Goal: Task Accomplishment & Management: Use online tool/utility

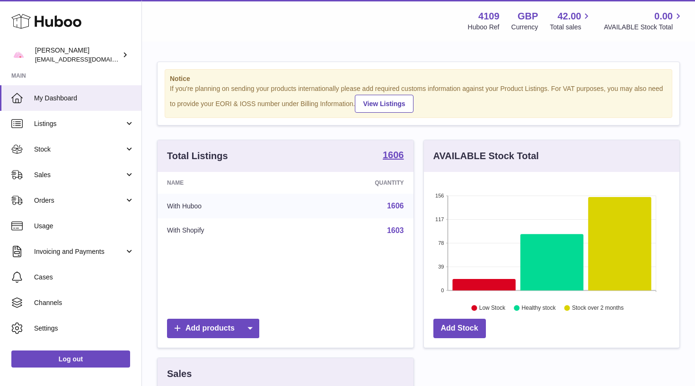
scroll to position [148, 256]
click at [57, 24] on use at bounding box center [46, 21] width 70 height 15
click at [81, 22] on use at bounding box center [46, 21] width 70 height 15
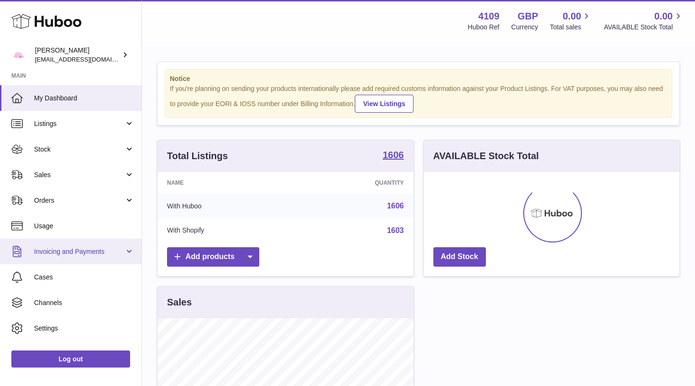
scroll to position [148, 256]
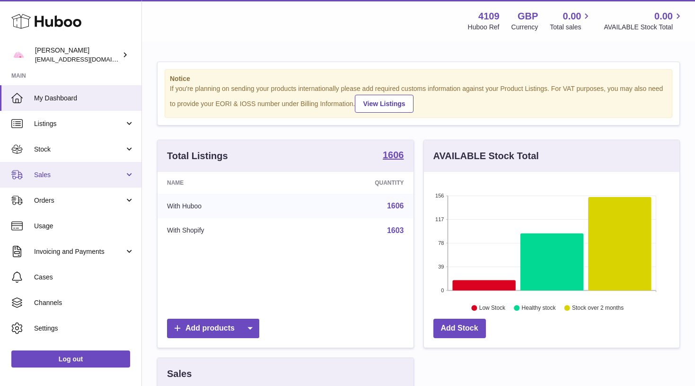
click at [50, 179] on link "Sales" at bounding box center [70, 175] width 141 height 26
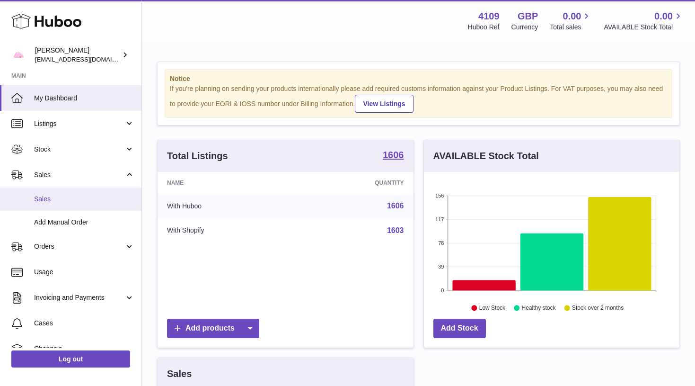
click at [59, 201] on span "Sales" at bounding box center [84, 198] width 100 height 9
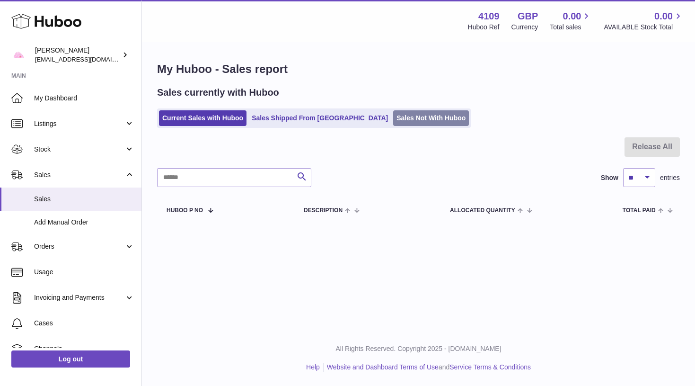
click at [393, 115] on link "Sales Not With Huboo" at bounding box center [431, 118] width 76 height 16
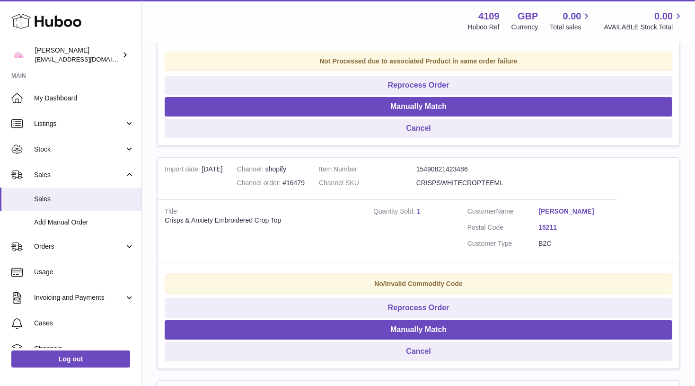
scroll to position [765, 0]
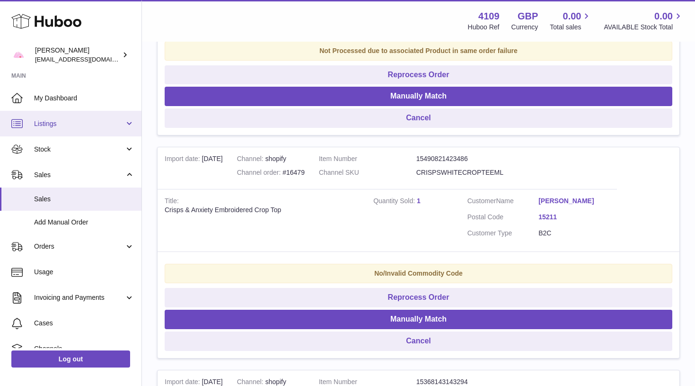
click at [90, 131] on link "Listings" at bounding box center [70, 124] width 141 height 26
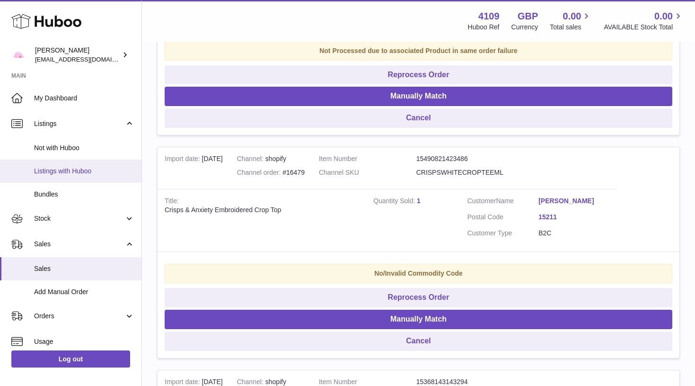
click at [89, 167] on span "Listings with Huboo" at bounding box center [84, 171] width 100 height 9
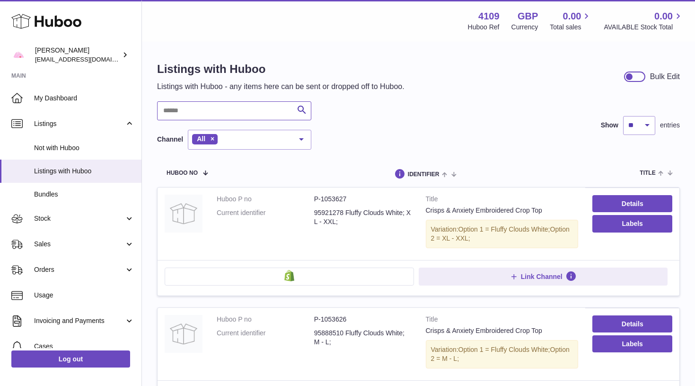
click at [281, 111] on input "text" at bounding box center [234, 110] width 154 height 19
type input "**********"
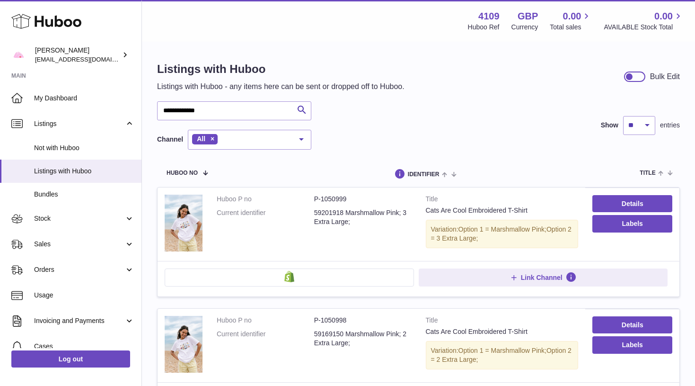
click at [631, 74] on div at bounding box center [629, 76] width 9 height 9
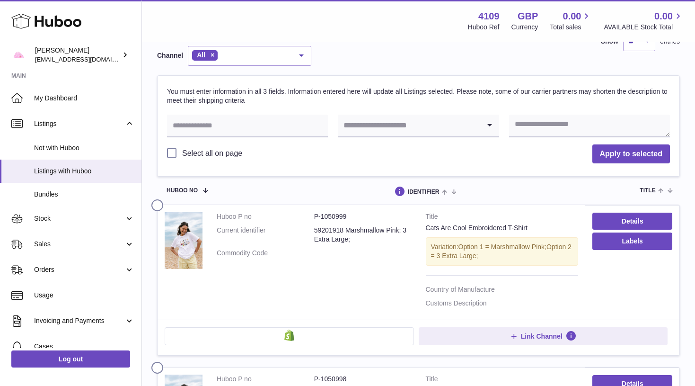
scroll to position [84, 0]
click at [259, 123] on input "text" at bounding box center [247, 125] width 161 height 23
paste input "**********"
type input "**********"
click at [392, 120] on input "Search for option" at bounding box center [409, 125] width 142 height 22
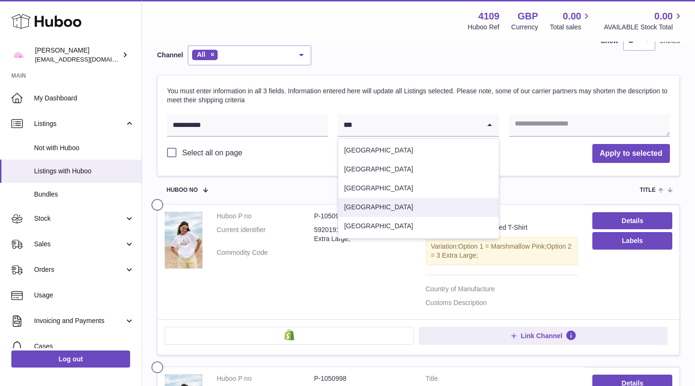
click at [385, 202] on li "United Kingdom" at bounding box center [418, 207] width 160 height 19
type input "***"
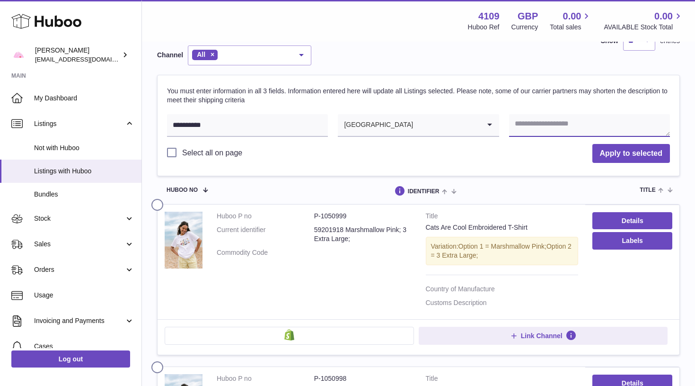
click at [566, 117] on textarea at bounding box center [589, 125] width 161 height 23
type textarea "**********"
click at [159, 199] on label at bounding box center [158, 203] width 15 height 8
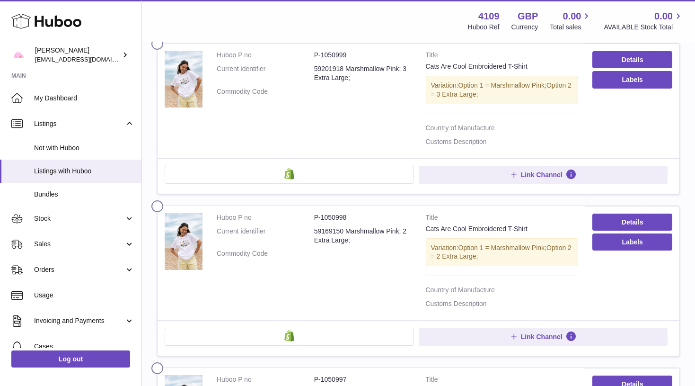
click at [159, 202] on label at bounding box center [158, 204] width 15 height 8
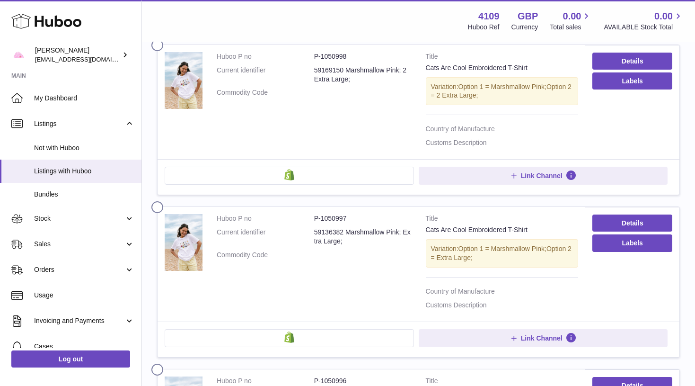
scroll to position [416, 0]
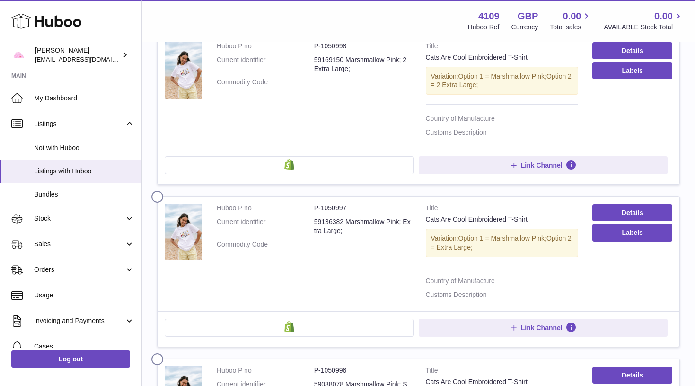
click at [159, 191] on label at bounding box center [158, 195] width 15 height 8
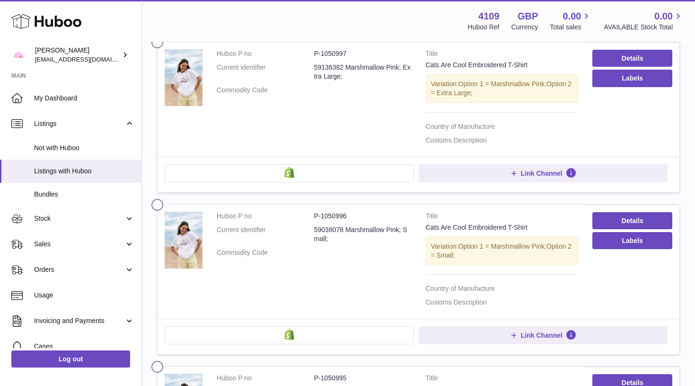
click at [159, 199] on label at bounding box center [158, 203] width 15 height 8
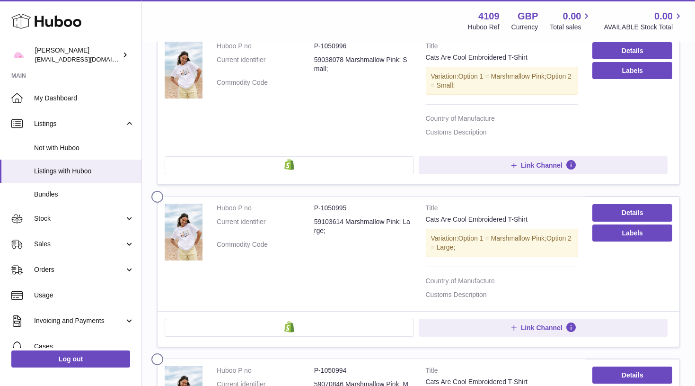
scroll to position [746, 0]
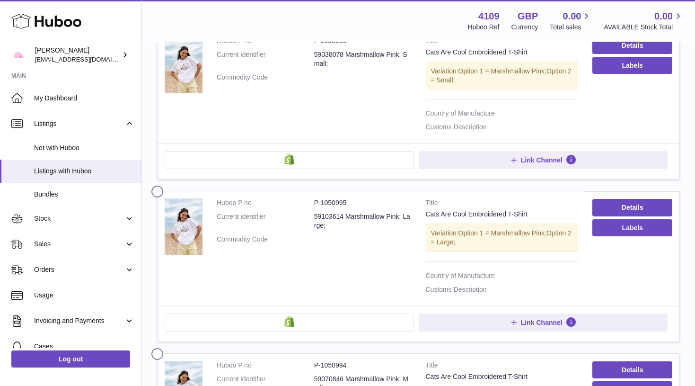
click at [159, 185] on label at bounding box center [158, 189] width 15 height 8
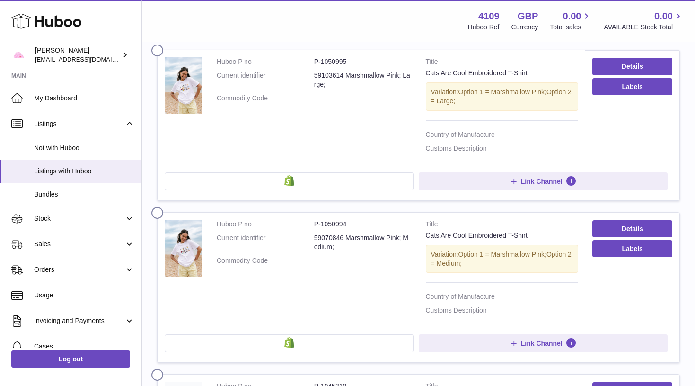
scroll to position [888, 0]
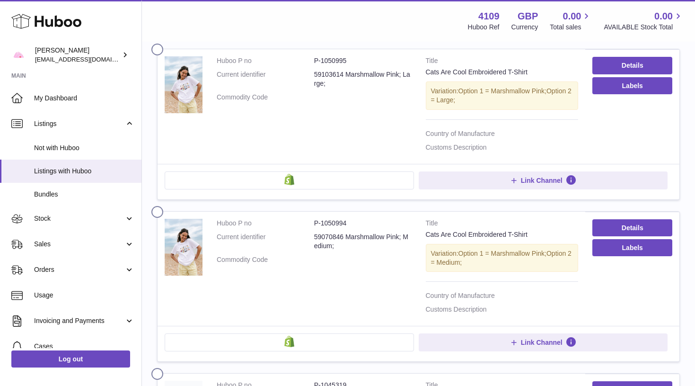
click at [155, 206] on label at bounding box center [158, 210] width 15 height 8
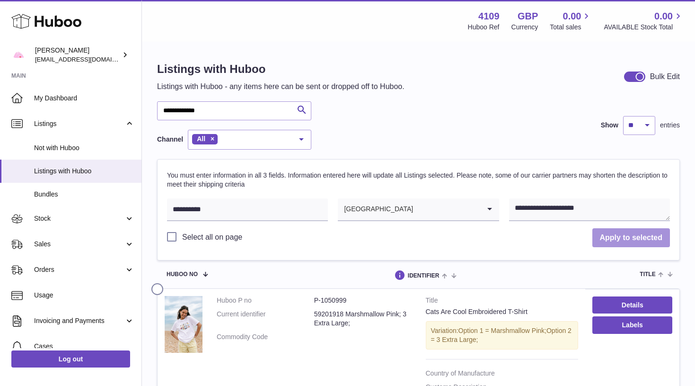
scroll to position [0, 0]
click at [603, 239] on button "Apply to selected" at bounding box center [631, 237] width 78 height 19
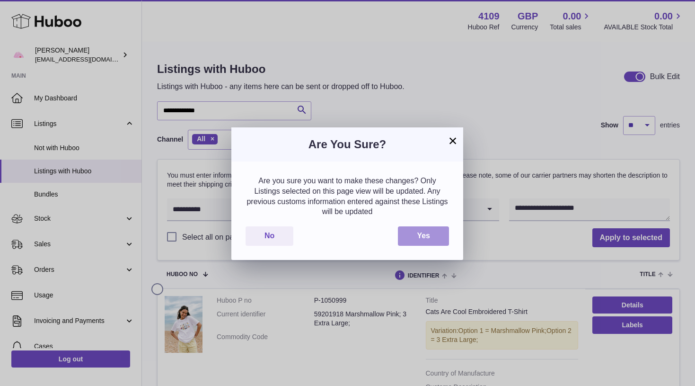
click at [437, 226] on button "Yes" at bounding box center [423, 235] width 51 height 19
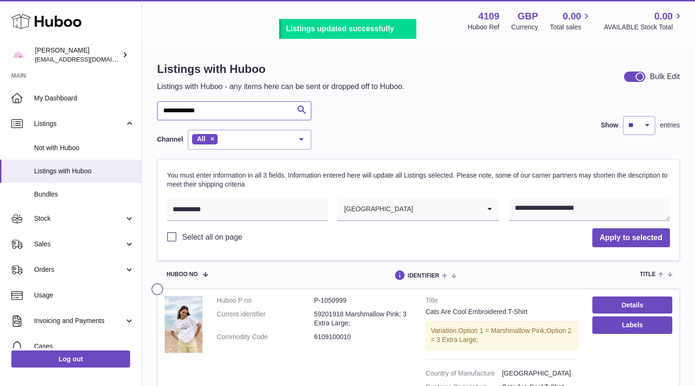
click at [219, 110] on input "**********" at bounding box center [234, 110] width 154 height 19
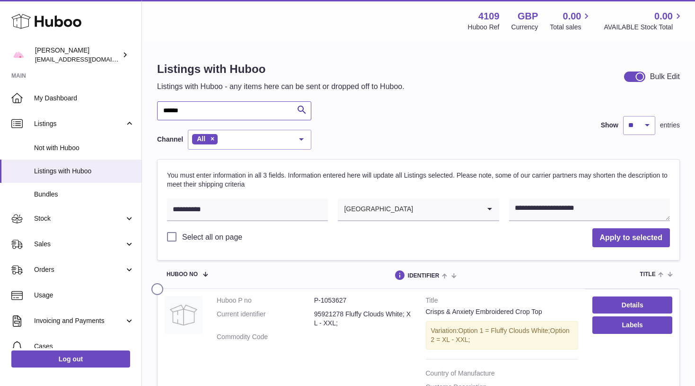
type input "******"
click at [586, 211] on textarea "**********" at bounding box center [589, 209] width 161 height 23
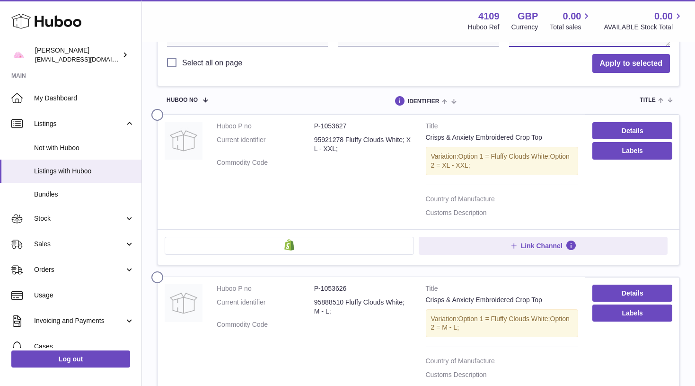
scroll to position [184, 0]
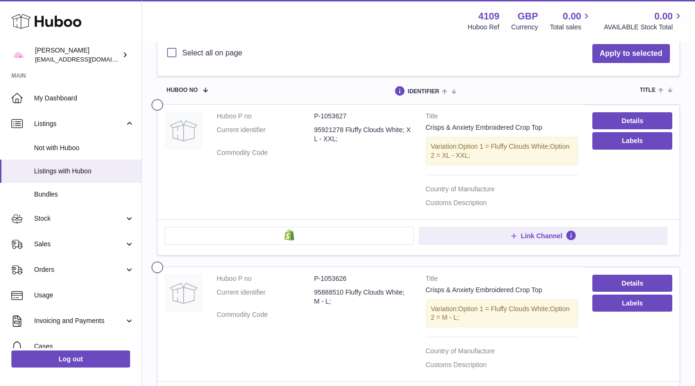
type textarea "**********"
click at [158, 99] on label at bounding box center [158, 103] width 15 height 8
click at [158, 261] on label at bounding box center [158, 265] width 15 height 8
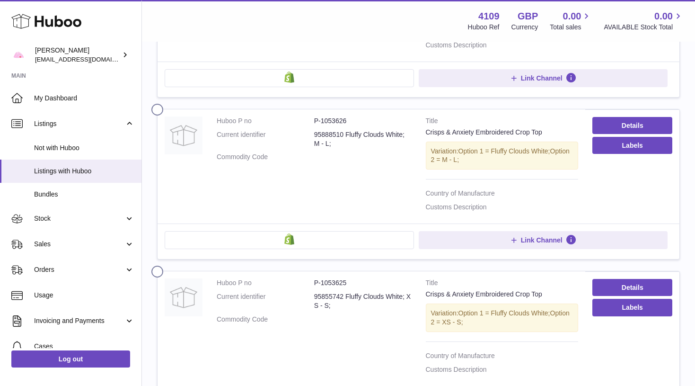
click at [158, 265] on label at bounding box center [158, 269] width 15 height 8
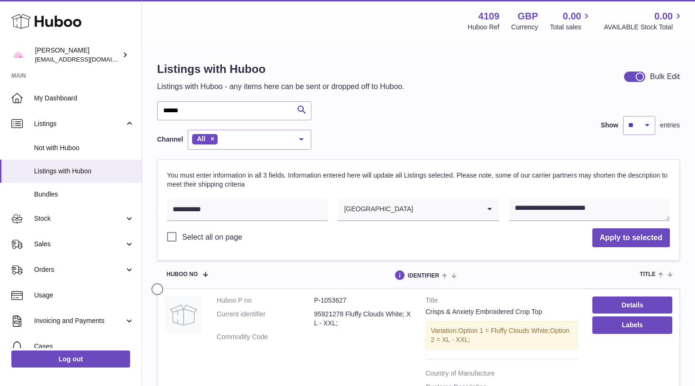
scroll to position [0, 0]
click at [635, 241] on button "Apply to selected" at bounding box center [631, 237] width 78 height 19
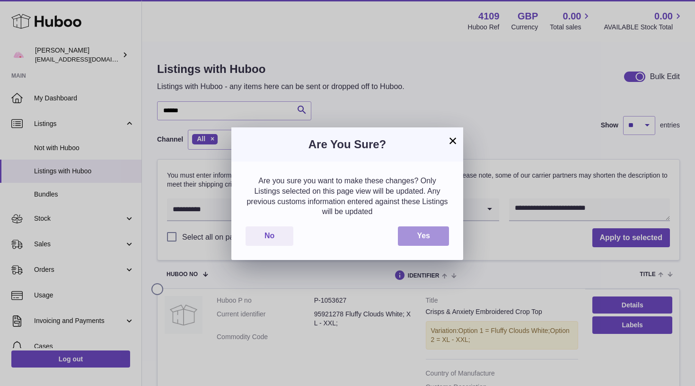
click at [425, 237] on button "Yes" at bounding box center [423, 235] width 51 height 19
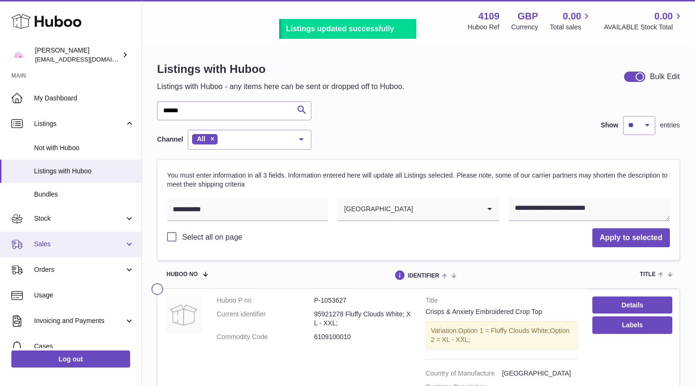
click at [76, 240] on span "Sales" at bounding box center [79, 243] width 90 height 9
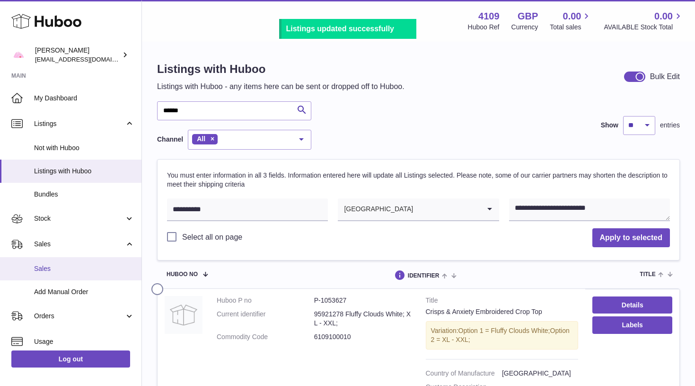
click at [77, 265] on span "Sales" at bounding box center [84, 268] width 100 height 9
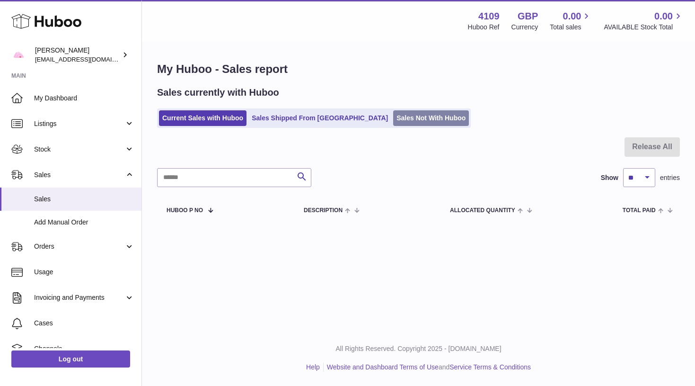
click at [393, 116] on link "Sales Not With Huboo" at bounding box center [431, 118] width 76 height 16
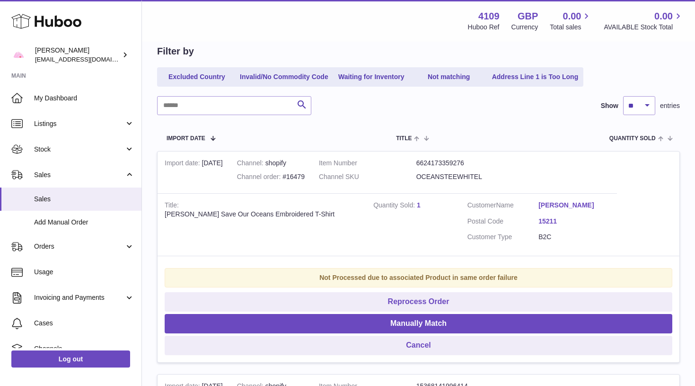
scroll to position [96, 0]
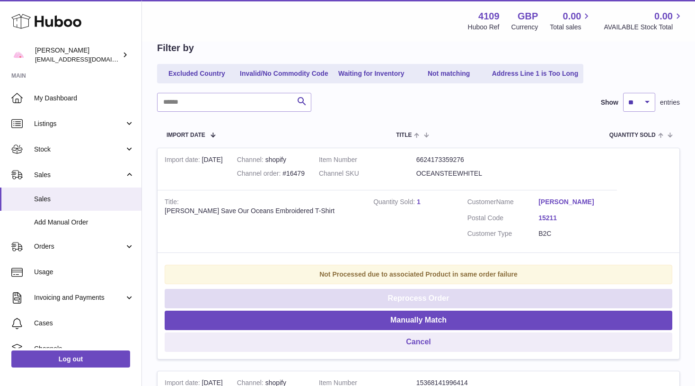
click at [523, 297] on button "Reprocess Order" at bounding box center [419, 298] width 508 height 19
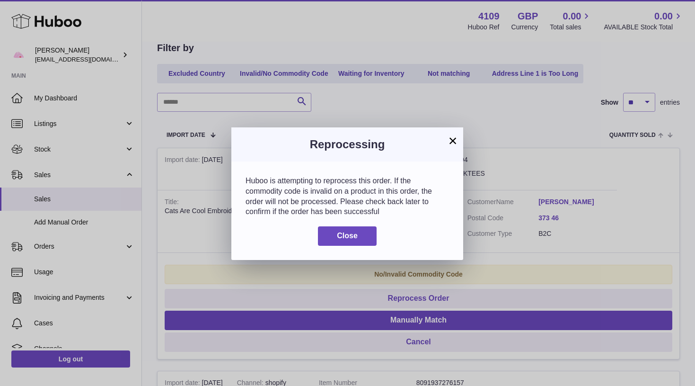
click at [456, 140] on button "×" at bounding box center [452, 140] width 11 height 11
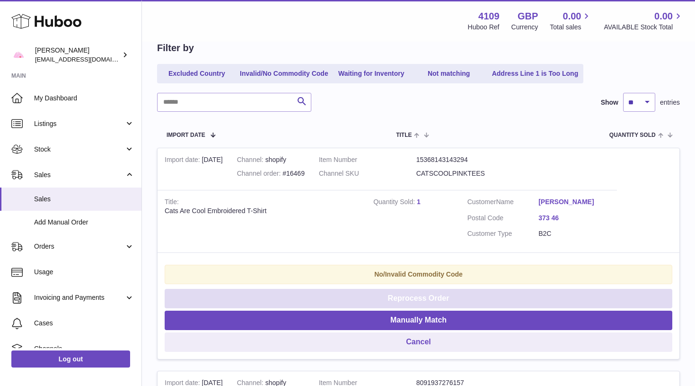
click at [431, 298] on button "Reprocess Order" at bounding box center [419, 298] width 508 height 19
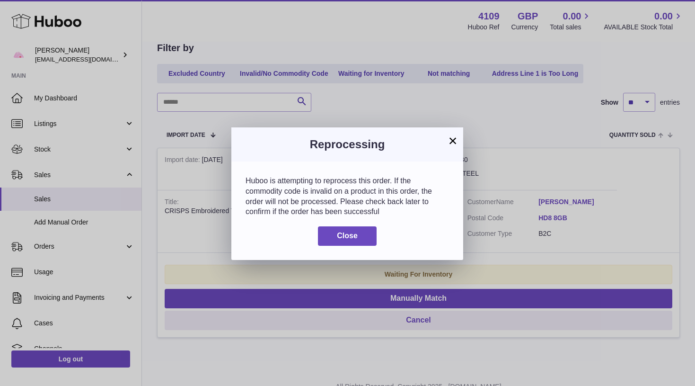
click at [456, 140] on button "×" at bounding box center [452, 140] width 11 height 11
